Goal: Task Accomplishment & Management: Complete application form

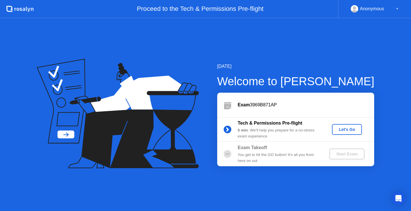
click at [350, 130] on div "Let's Go" at bounding box center [347, 129] width 25 height 5
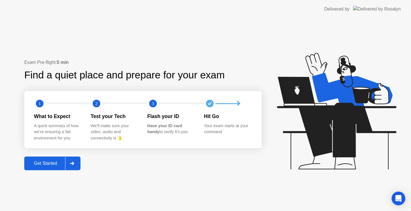
click at [69, 164] on div at bounding box center [72, 163] width 14 height 13
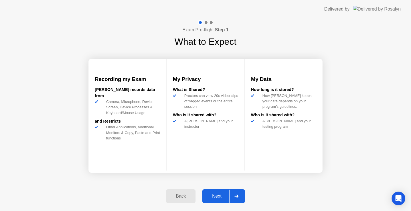
click at [236, 195] on icon at bounding box center [237, 196] width 4 height 3
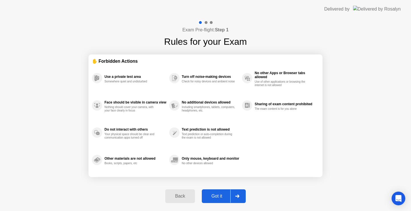
click at [239, 198] on icon at bounding box center [237, 196] width 4 height 3
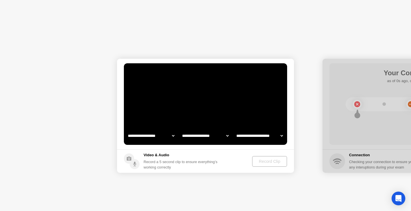
select select "**********"
select select "*******"
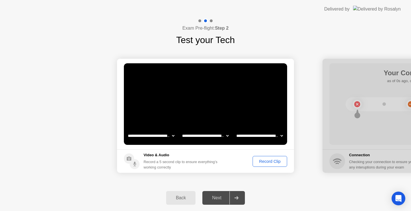
click at [220, 199] on div "Next" at bounding box center [216, 198] width 25 height 5
click at [274, 162] on div "Record Clip" at bounding box center [270, 161] width 31 height 5
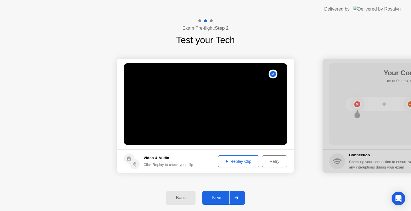
click at [219, 197] on div "Next" at bounding box center [216, 198] width 25 height 5
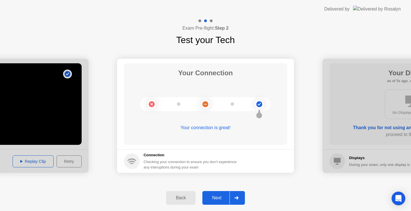
click at [220, 197] on div "Next" at bounding box center [216, 198] width 25 height 5
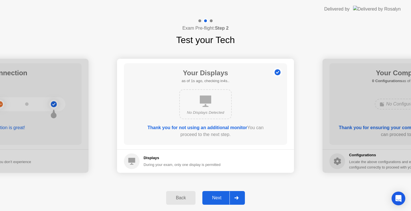
click at [220, 197] on div "Next" at bounding box center [216, 198] width 25 height 5
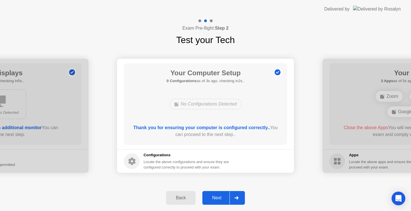
click at [220, 197] on div "Next" at bounding box center [216, 198] width 25 height 5
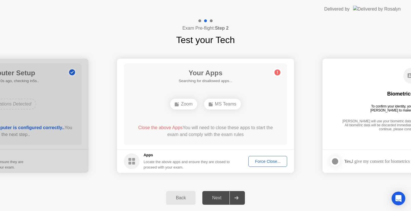
click at [263, 161] on div "Force Close..." at bounding box center [268, 161] width 35 height 5
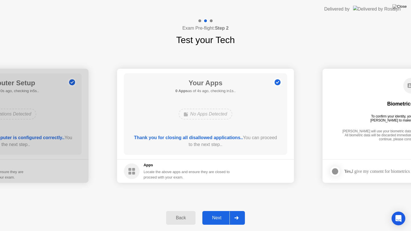
click at [240, 211] on div at bounding box center [237, 218] width 14 height 13
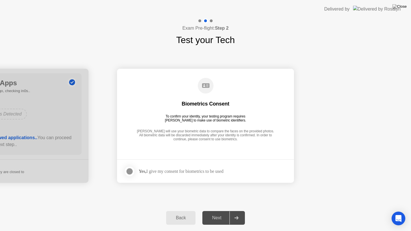
click at [133, 171] on div at bounding box center [129, 171] width 7 height 7
click at [235, 211] on icon at bounding box center [237, 218] width 4 height 3
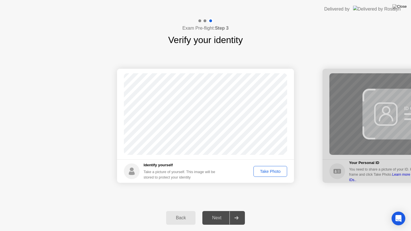
click at [280, 172] on div "Take Photo" at bounding box center [271, 171] width 30 height 5
click at [237, 211] on icon at bounding box center [237, 218] width 4 height 3
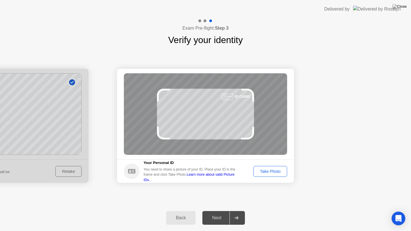
click at [270, 172] on div "Take Photo" at bounding box center [271, 171] width 30 height 5
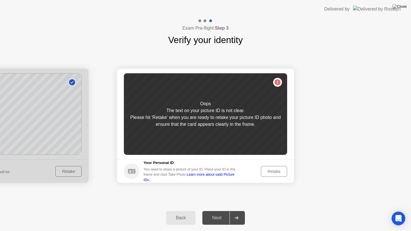
click at [270, 172] on div "Retake" at bounding box center [274, 171] width 22 height 5
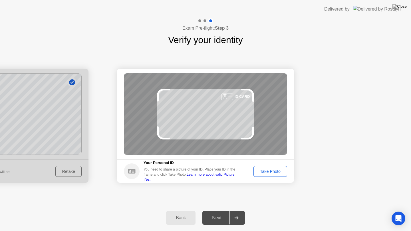
click at [274, 173] on div "Take Photo" at bounding box center [271, 171] width 30 height 5
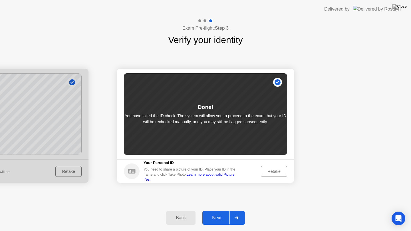
click at [238, 211] on icon at bounding box center [237, 218] width 4 height 3
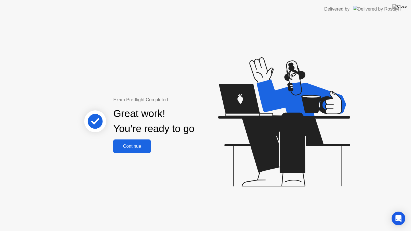
click at [137, 146] on div "Continue" at bounding box center [132, 146] width 34 height 5
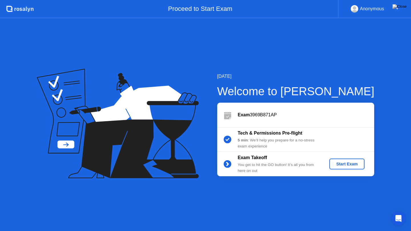
click at [346, 166] on div "Start Exam" at bounding box center [347, 164] width 31 height 5
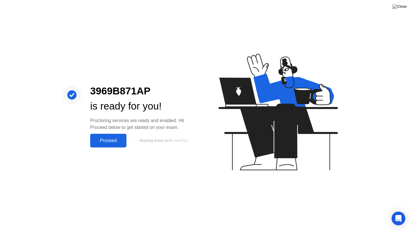
click at [105, 143] on div "Proceed" at bounding box center [108, 140] width 33 height 5
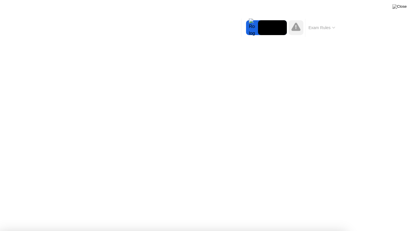
click at [344, 211] on div at bounding box center [205, 231] width 411 height 0
click at [319, 211] on div at bounding box center [205, 231] width 411 height 0
click at [356, 211] on div at bounding box center [205, 231] width 411 height 0
click at [334, 211] on div at bounding box center [205, 231] width 411 height 0
click at [385, 211] on div at bounding box center [205, 231] width 411 height 0
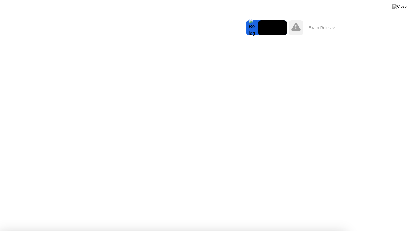
click at [362, 211] on div at bounding box center [205, 231] width 411 height 0
click at [367, 211] on div at bounding box center [205, 231] width 411 height 0
click at [327, 211] on div at bounding box center [205, 231] width 411 height 0
click at [348, 211] on div at bounding box center [205, 231] width 411 height 0
